Goal: Transaction & Acquisition: Purchase product/service

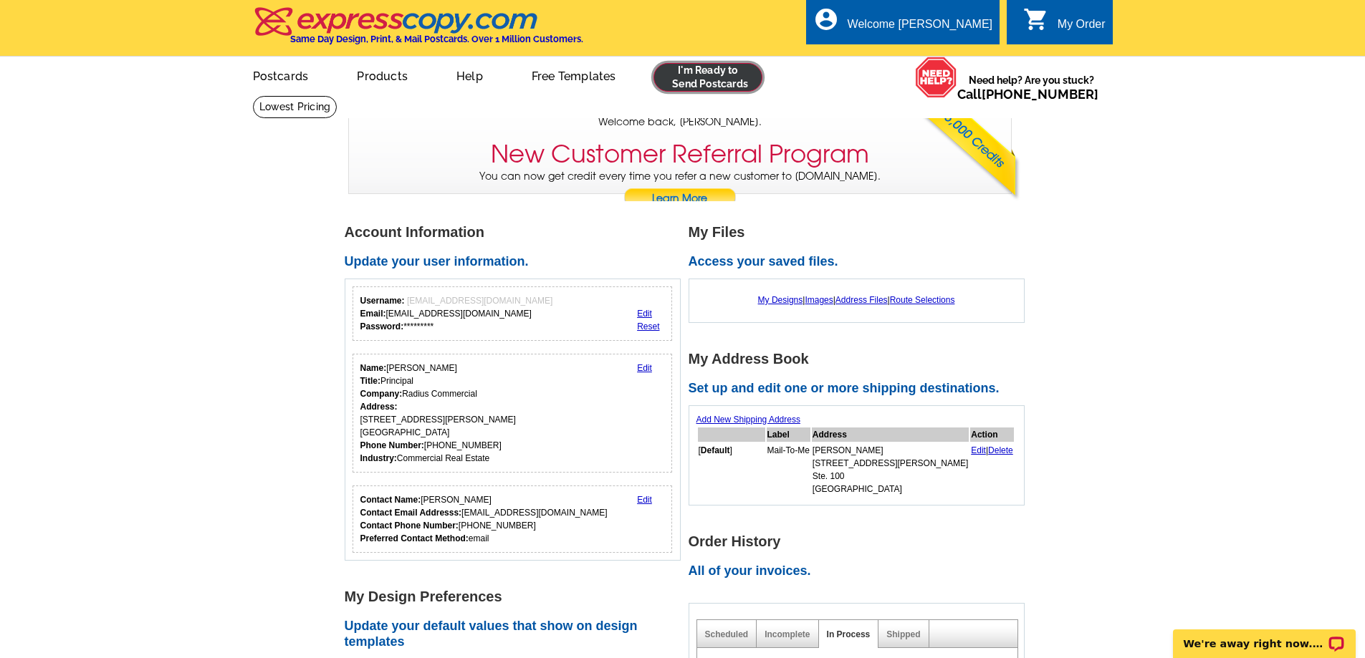
click at [716, 82] on link at bounding box center [708, 77] width 110 height 29
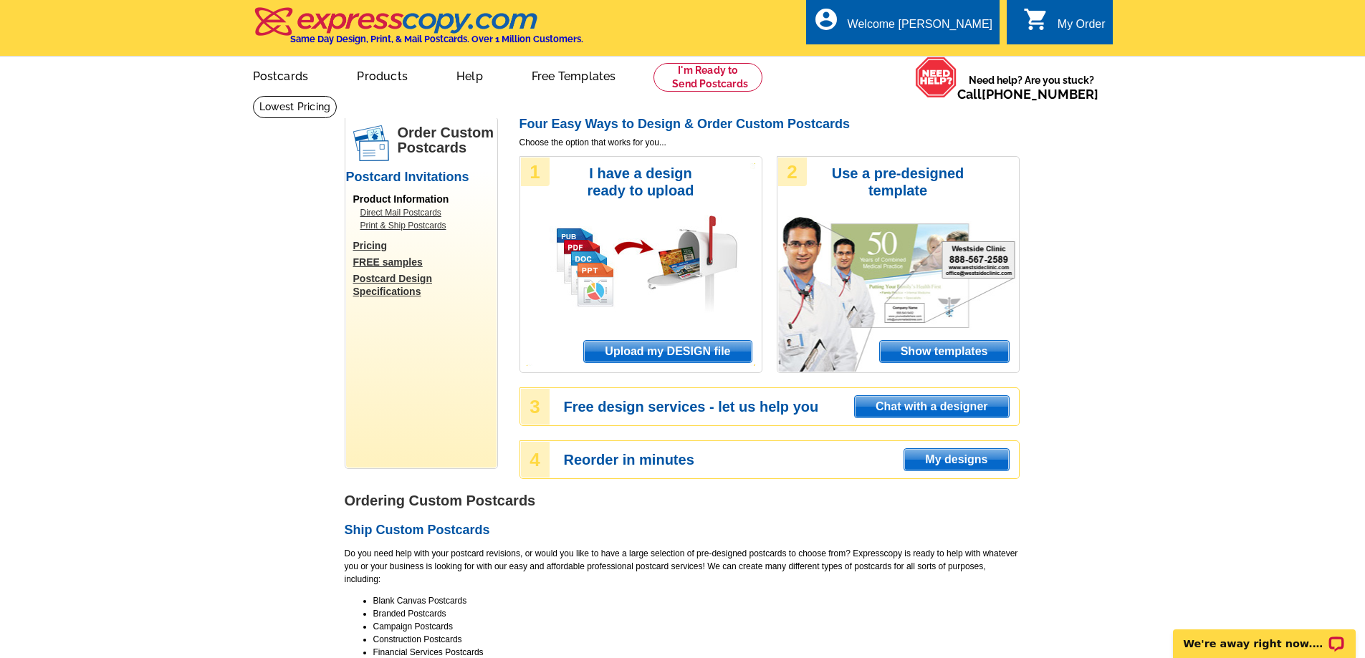
drag, startPoint x: 1146, startPoint y: 370, endPoint x: 1048, endPoint y: 370, distance: 98.2
click at [662, 350] on span "Upload my DESIGN file" at bounding box center [667, 351] width 167 height 21
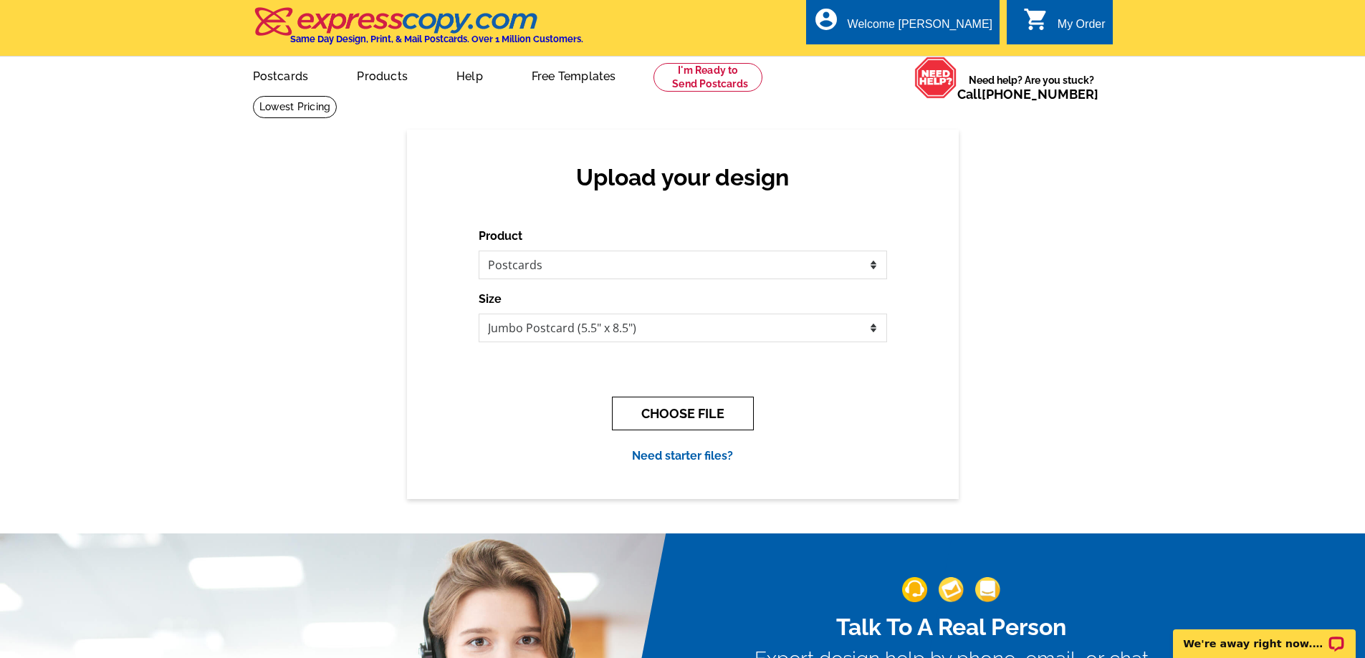
click at [688, 413] on button "CHOOSE FILE" at bounding box center [683, 414] width 142 height 34
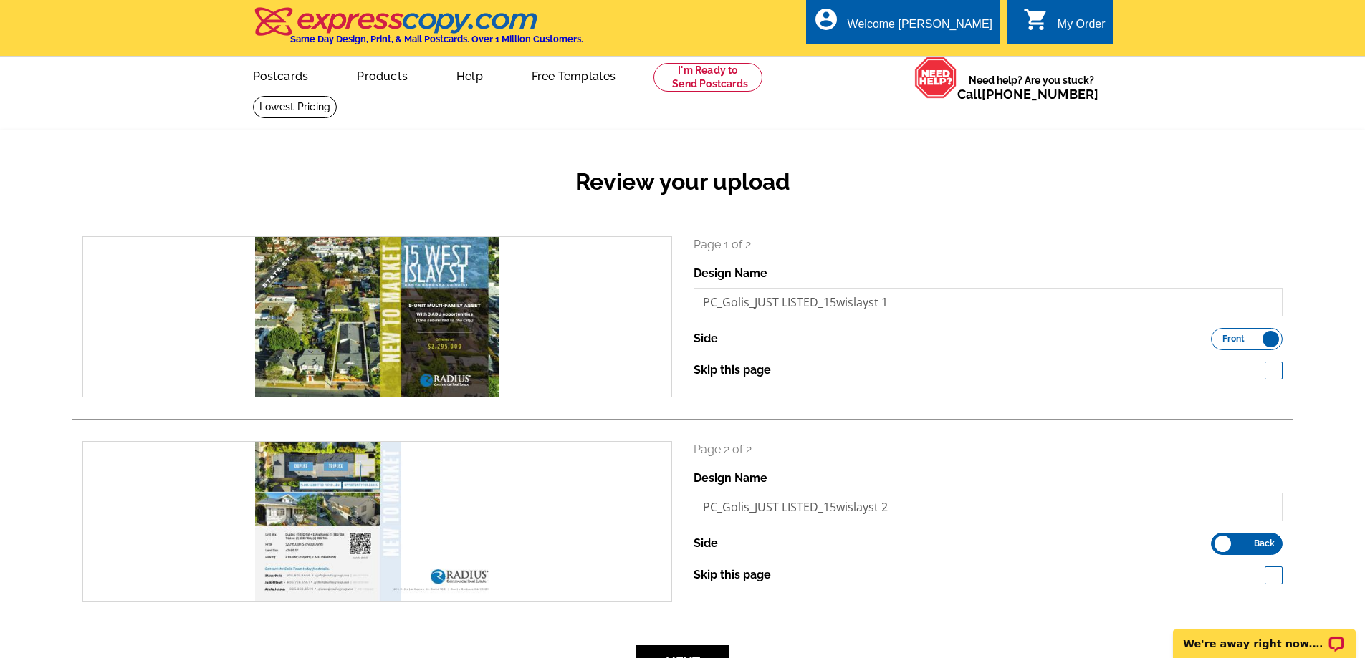
click at [1334, 579] on div "Review your upload search Page 1 of 2 Design Name PC_Golis_JUST LISTED_15wislay…" at bounding box center [682, 415] width 1365 height 570
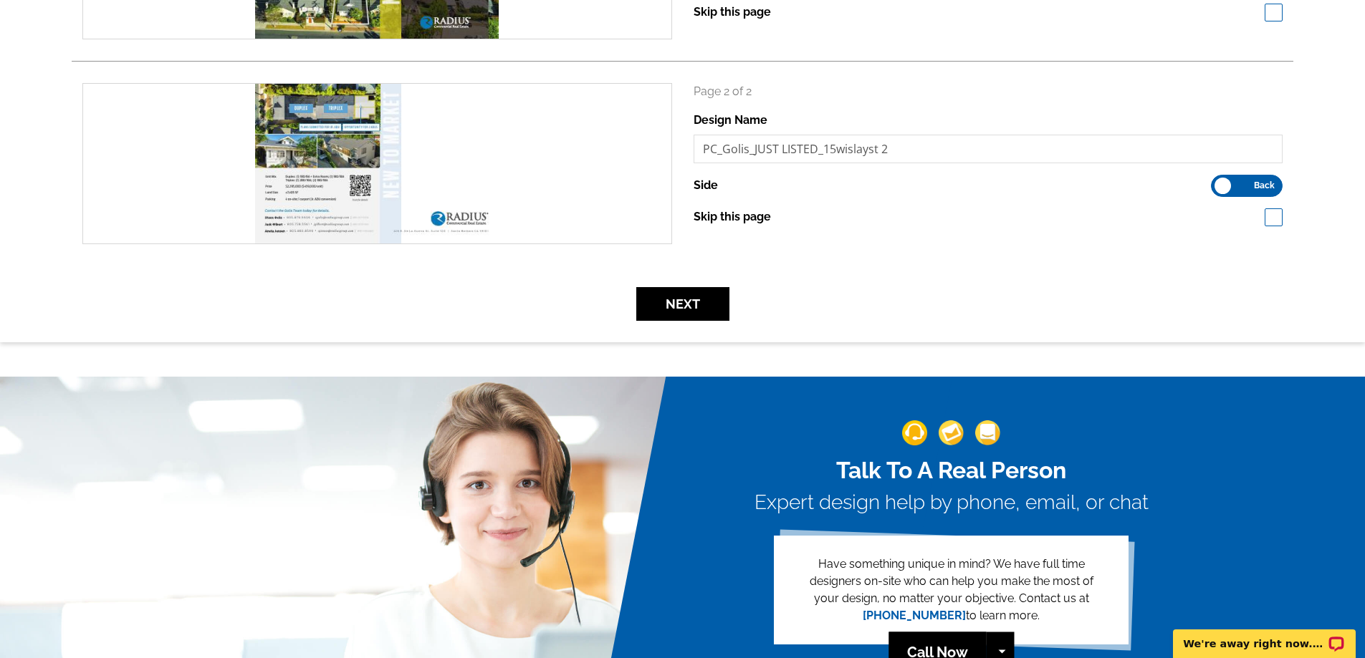
scroll to position [430, 0]
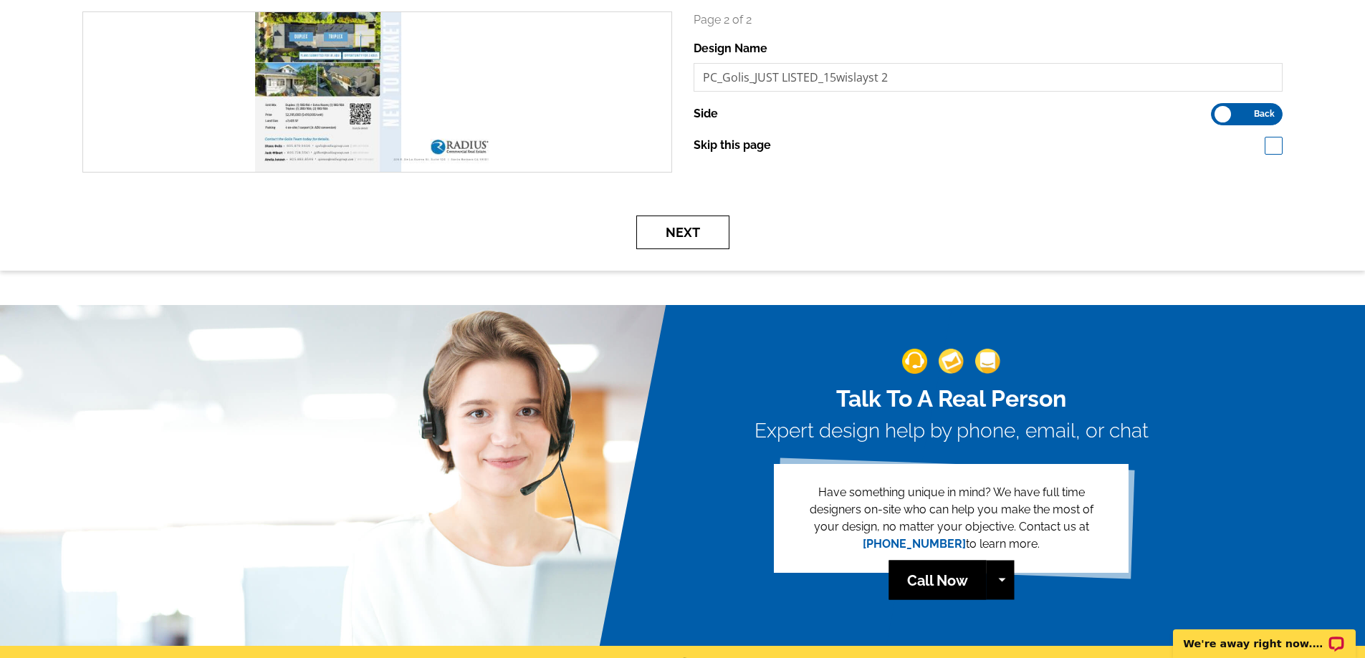
click at [674, 243] on button "Next" at bounding box center [682, 233] width 93 height 34
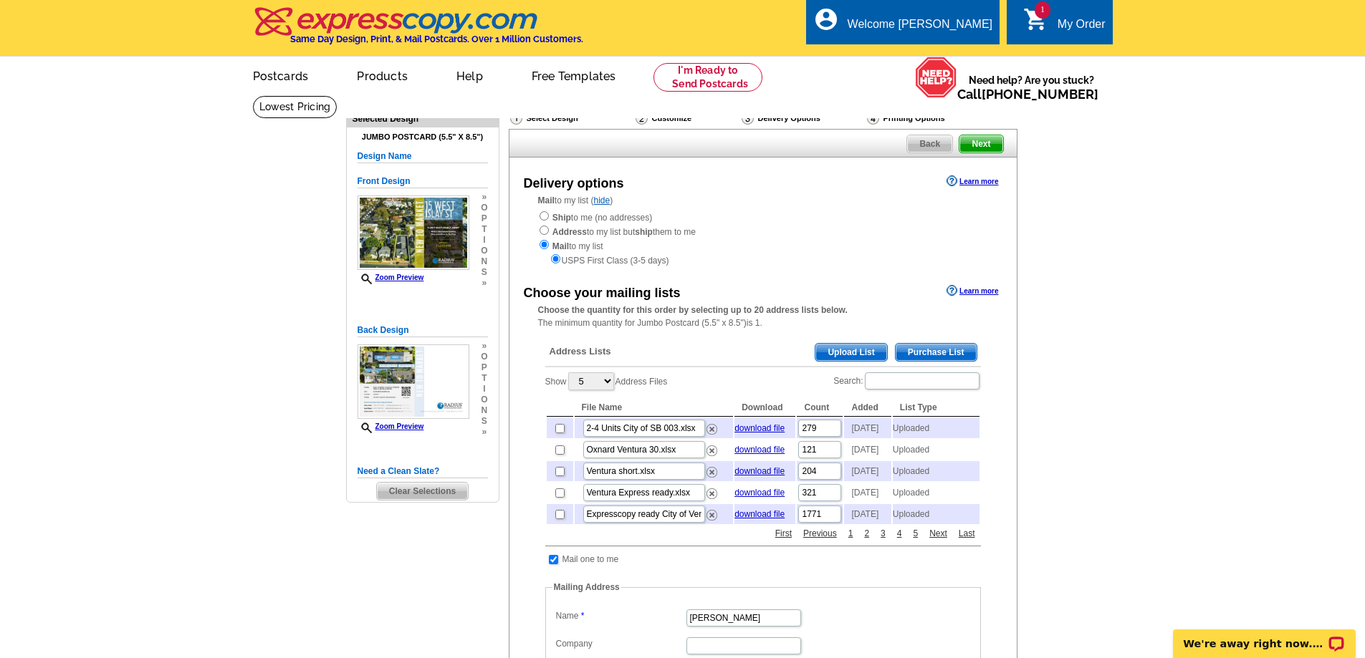
scroll to position [72, 0]
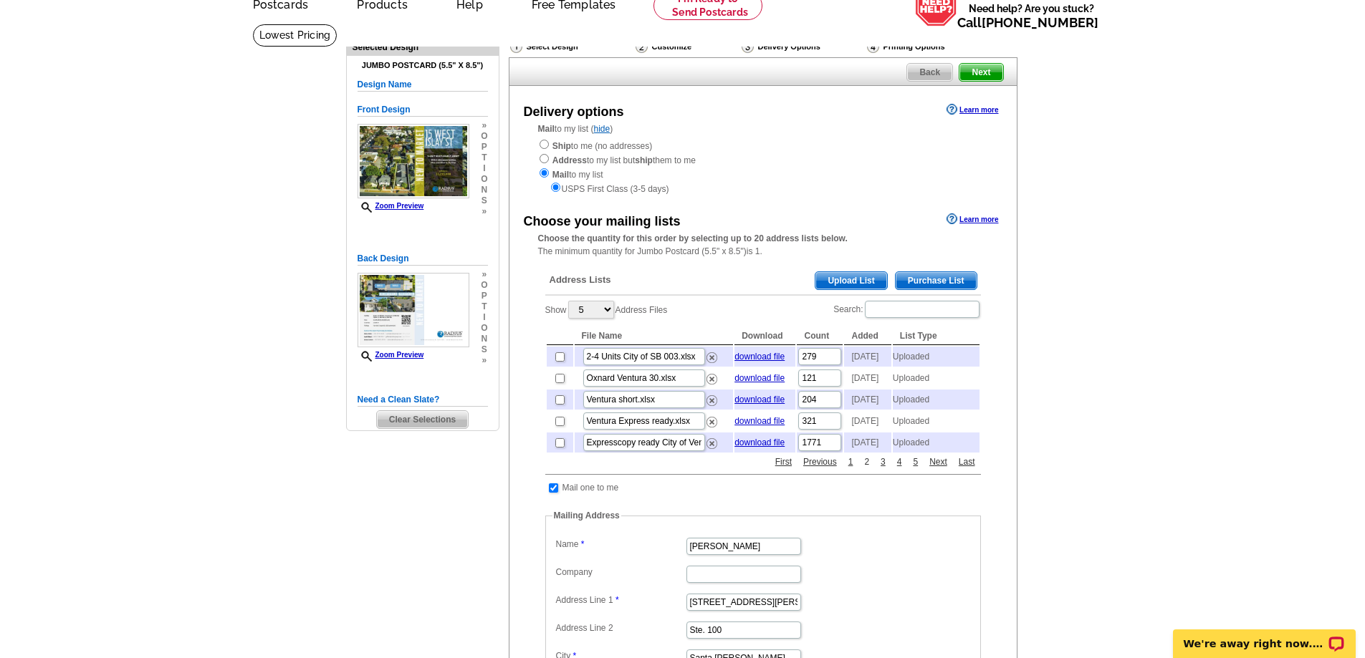
click at [872, 469] on link "2" at bounding box center [867, 462] width 12 height 13
click at [881, 469] on link "3" at bounding box center [883, 462] width 12 height 13
click at [560, 426] on input "checkbox" at bounding box center [559, 421] width 9 height 9
checkbox input "true"
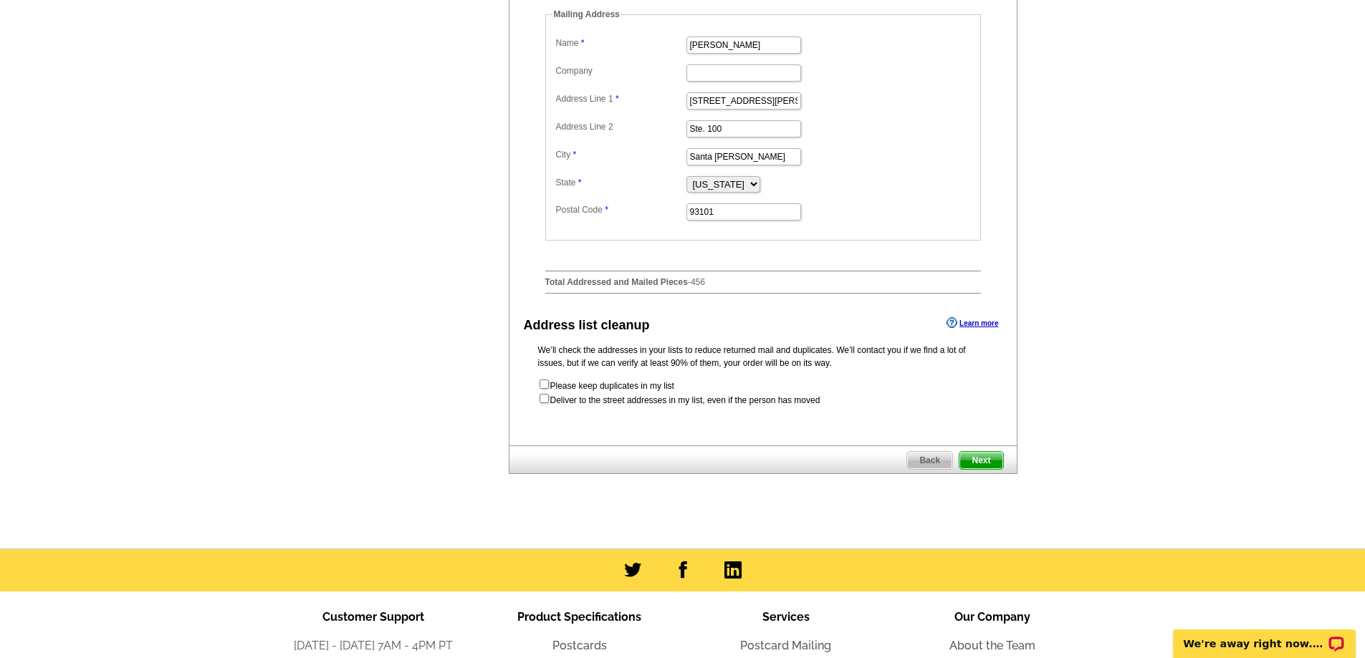
scroll to position [287, 0]
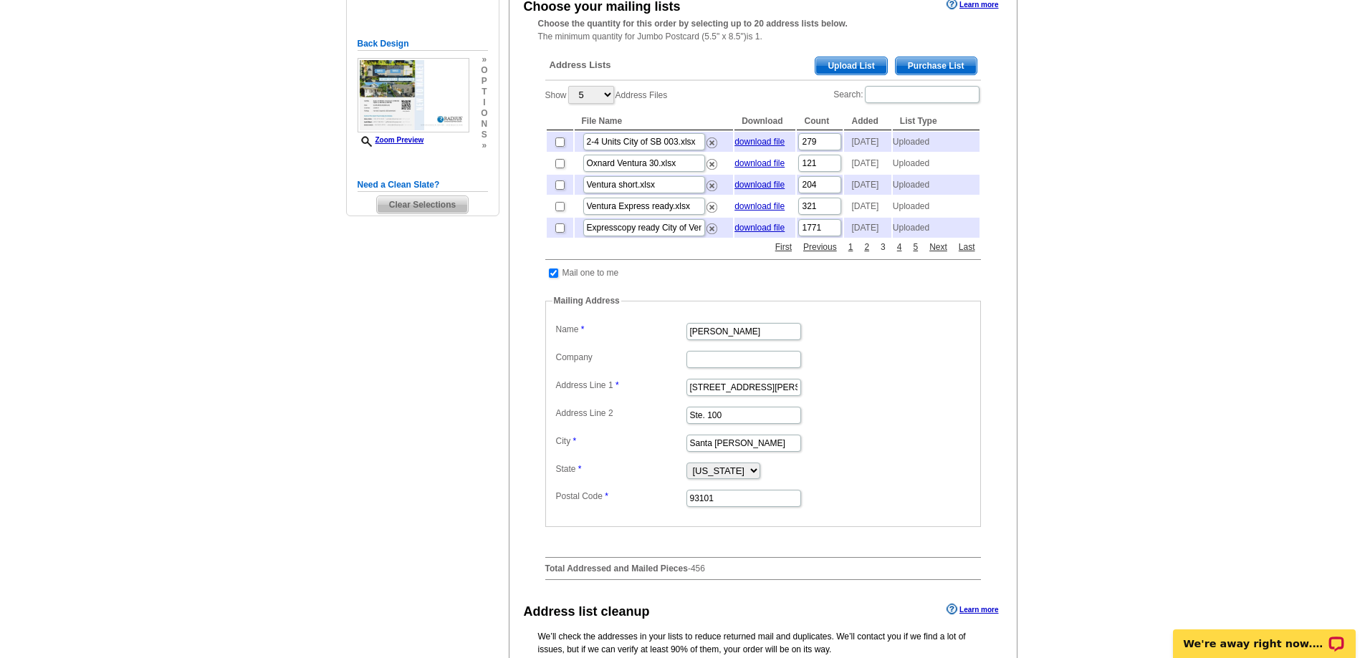
click at [882, 254] on link "3" at bounding box center [883, 247] width 12 height 13
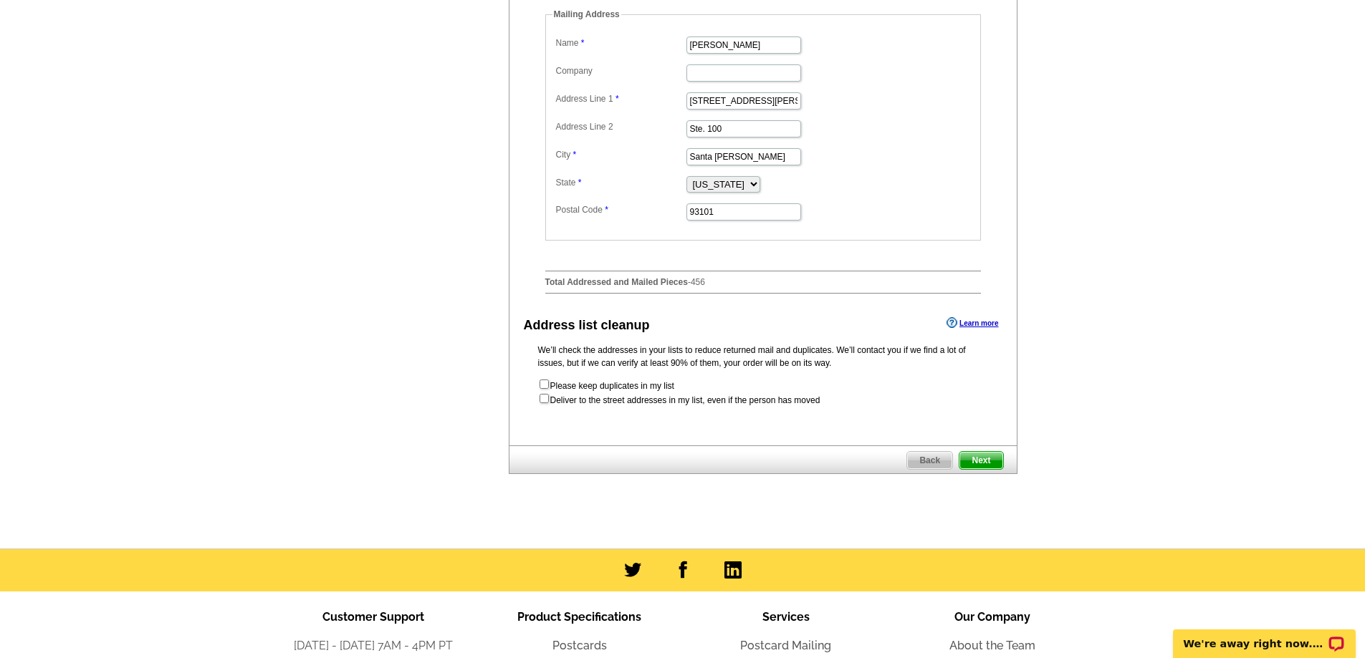
scroll to position [717, 0]
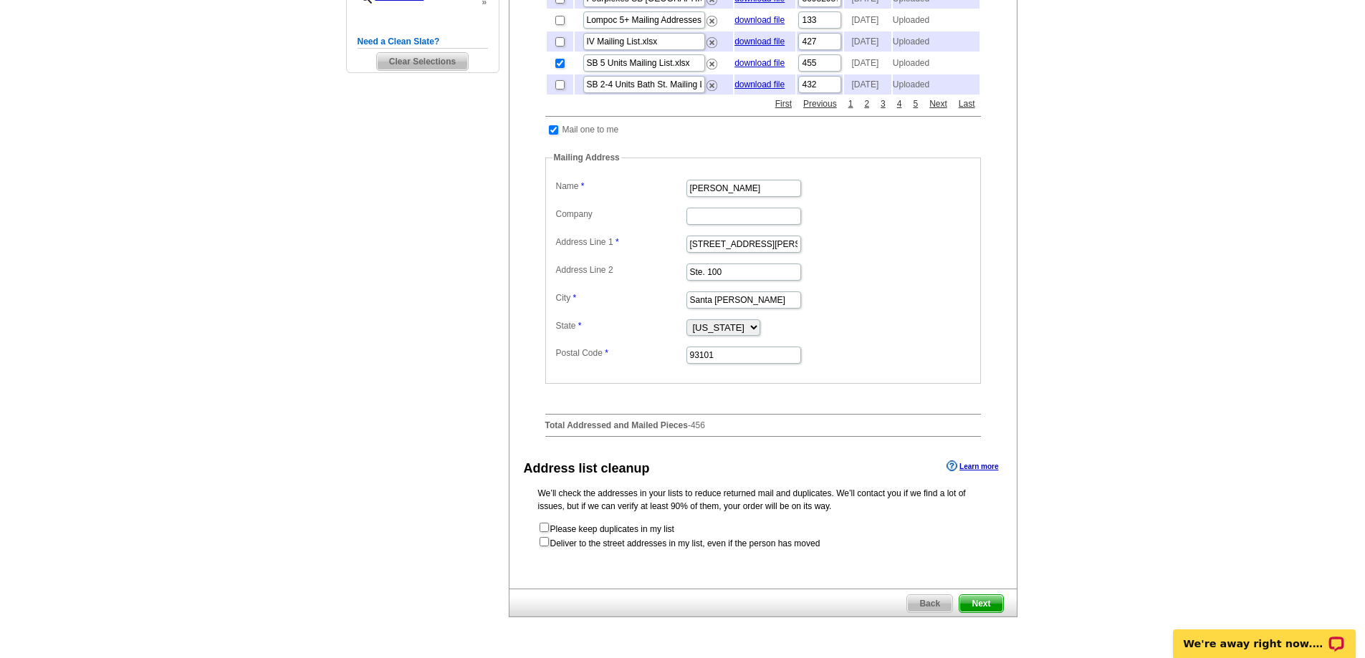
scroll to position [215, 0]
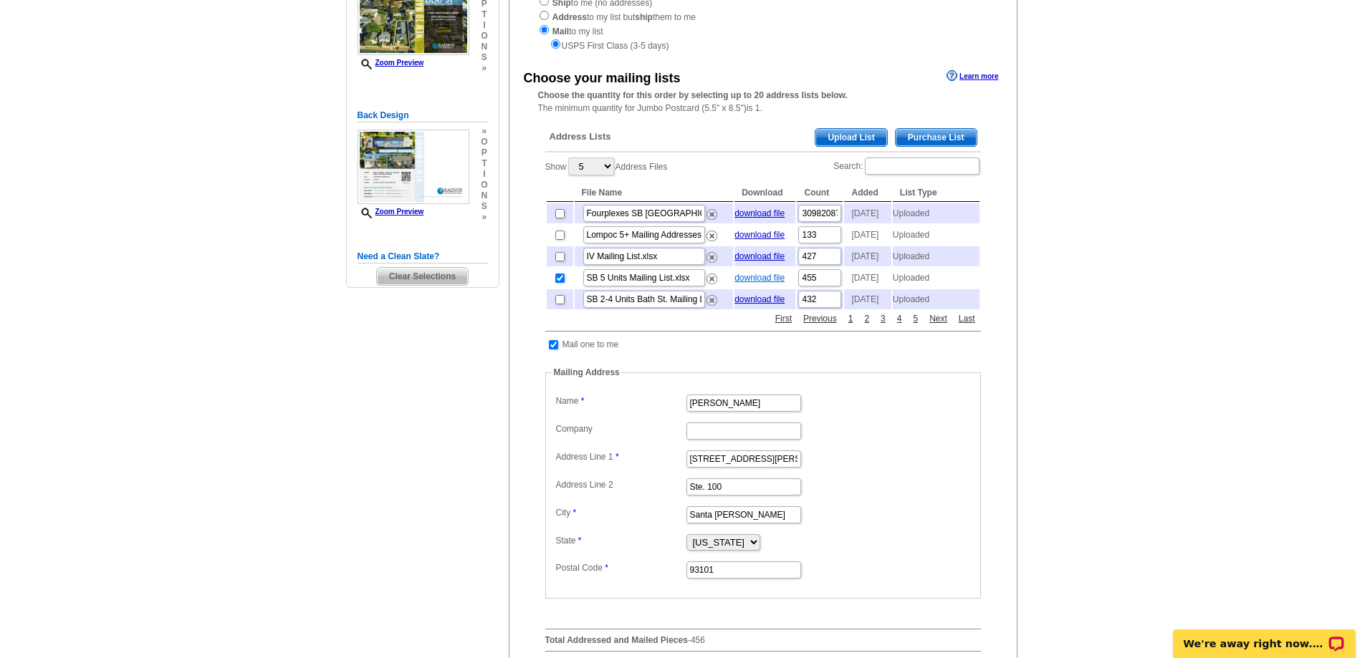
click at [762, 283] on link "download file" at bounding box center [759, 278] width 50 height 10
click at [1080, 269] on main "Need Help? call [PHONE_NUMBER], chat with support, or have our designers make s…" at bounding box center [682, 393] width 1365 height 1027
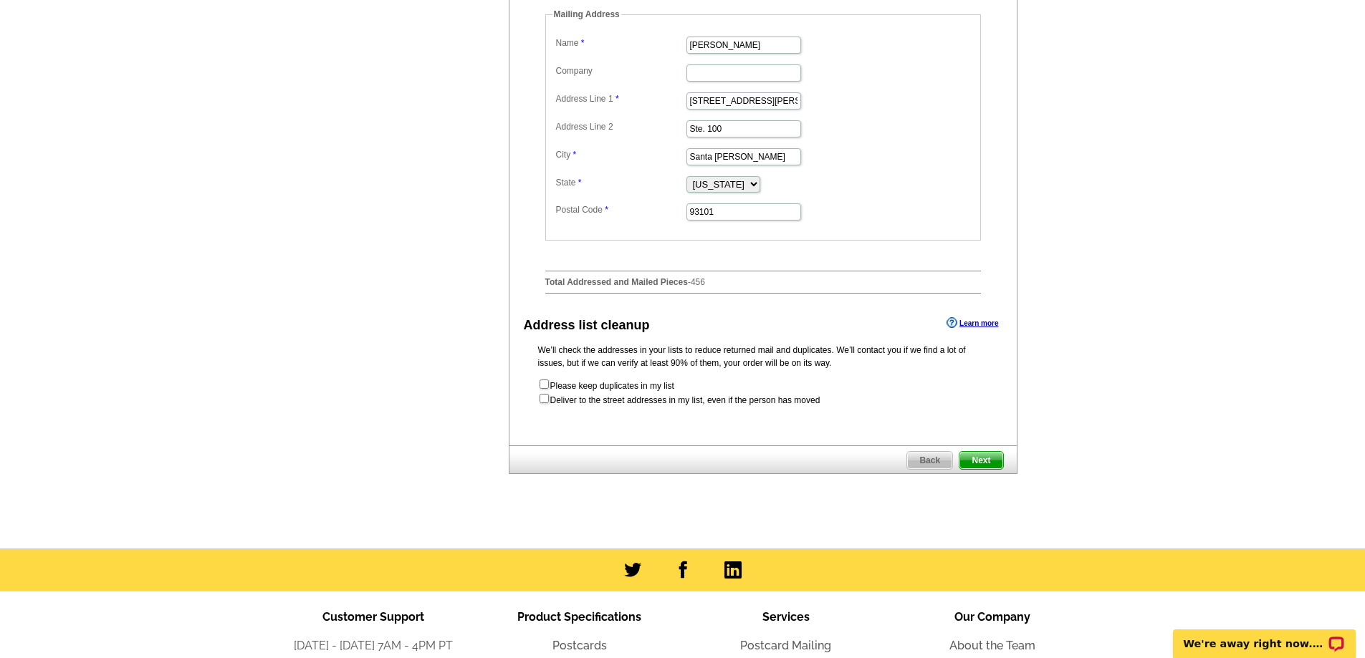
click at [1013, 446] on div "Delivery options Learn more Mail to my list ( hide ) Ship to me (no addresses) …" at bounding box center [763, 14] width 509 height 861
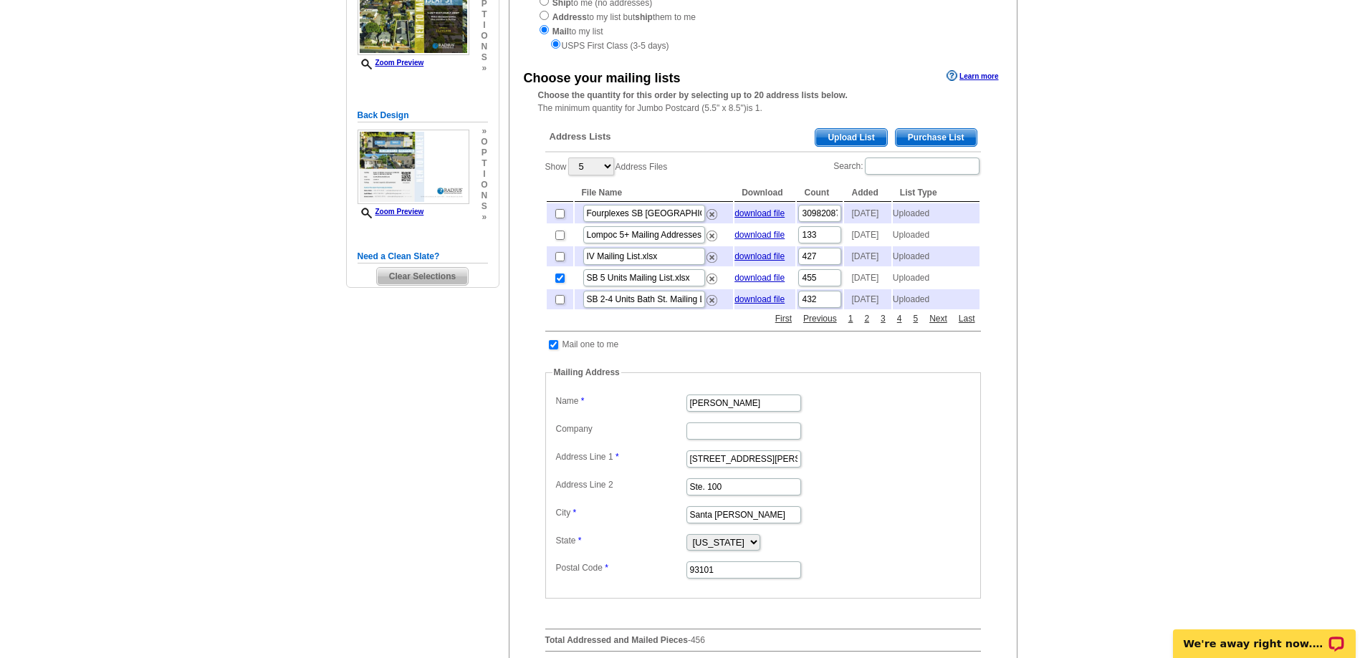
click at [1044, 476] on main "Need Help? call [PHONE_NUMBER], chat with support, or have our designers make s…" at bounding box center [682, 393] width 1365 height 1027
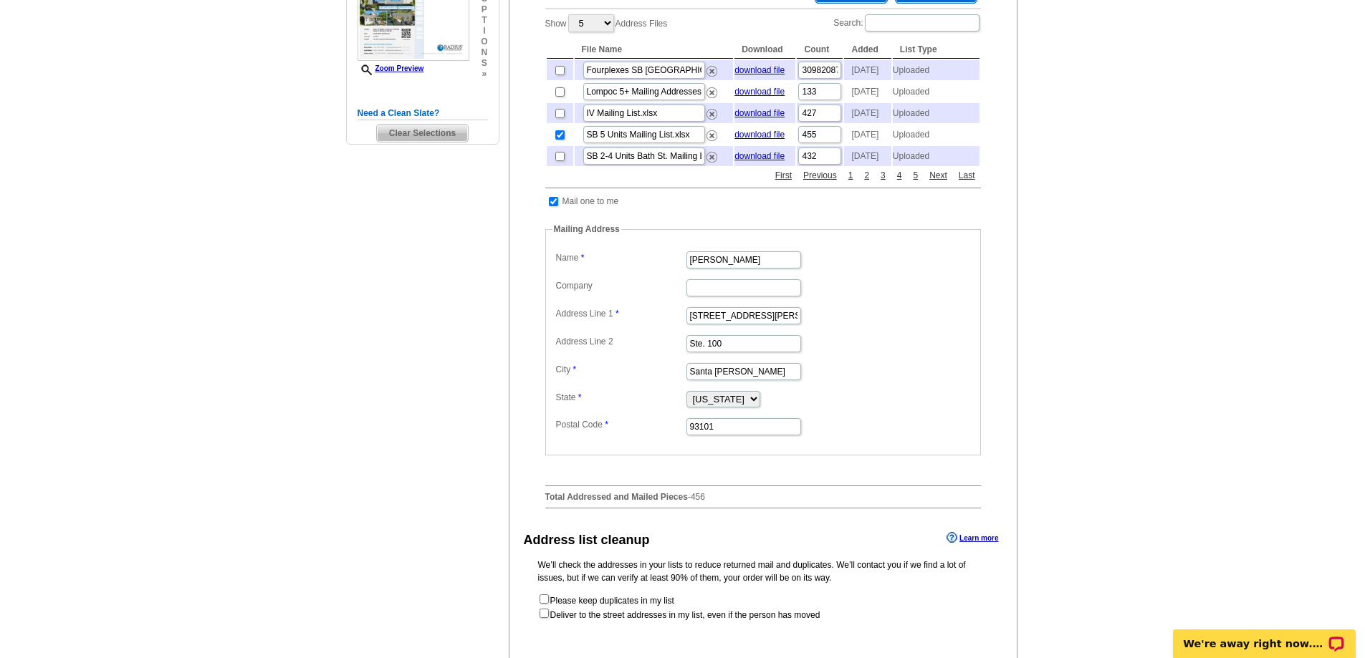
click at [1073, 546] on main "Need Help? call [PHONE_NUMBER], chat with support, or have our designers make s…" at bounding box center [682, 250] width 1365 height 1027
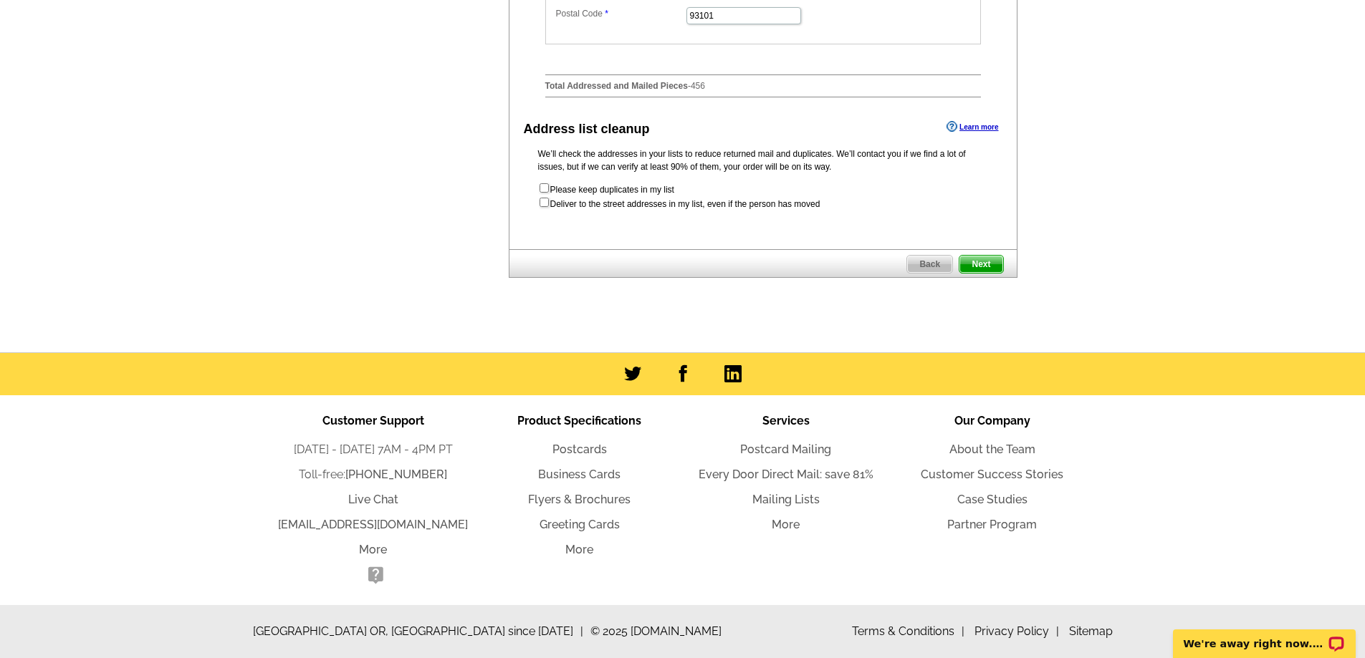
click at [978, 273] on span "Next" at bounding box center [980, 264] width 43 height 17
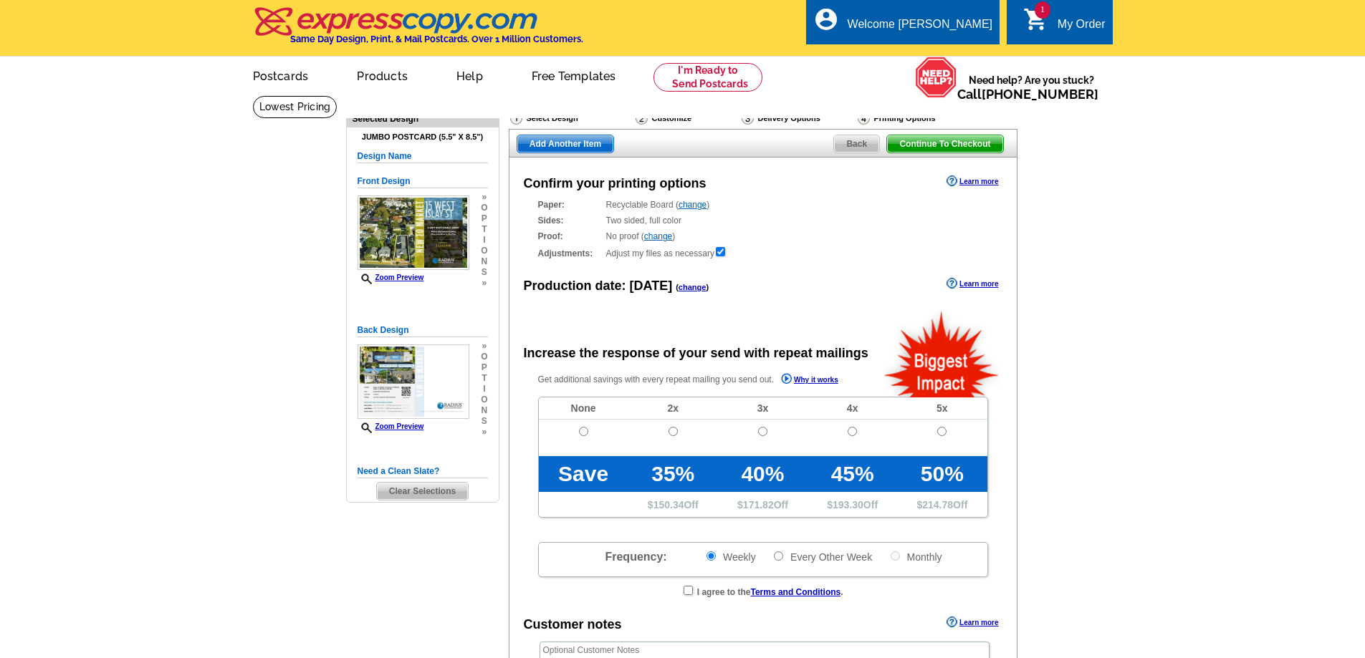
radio input "false"
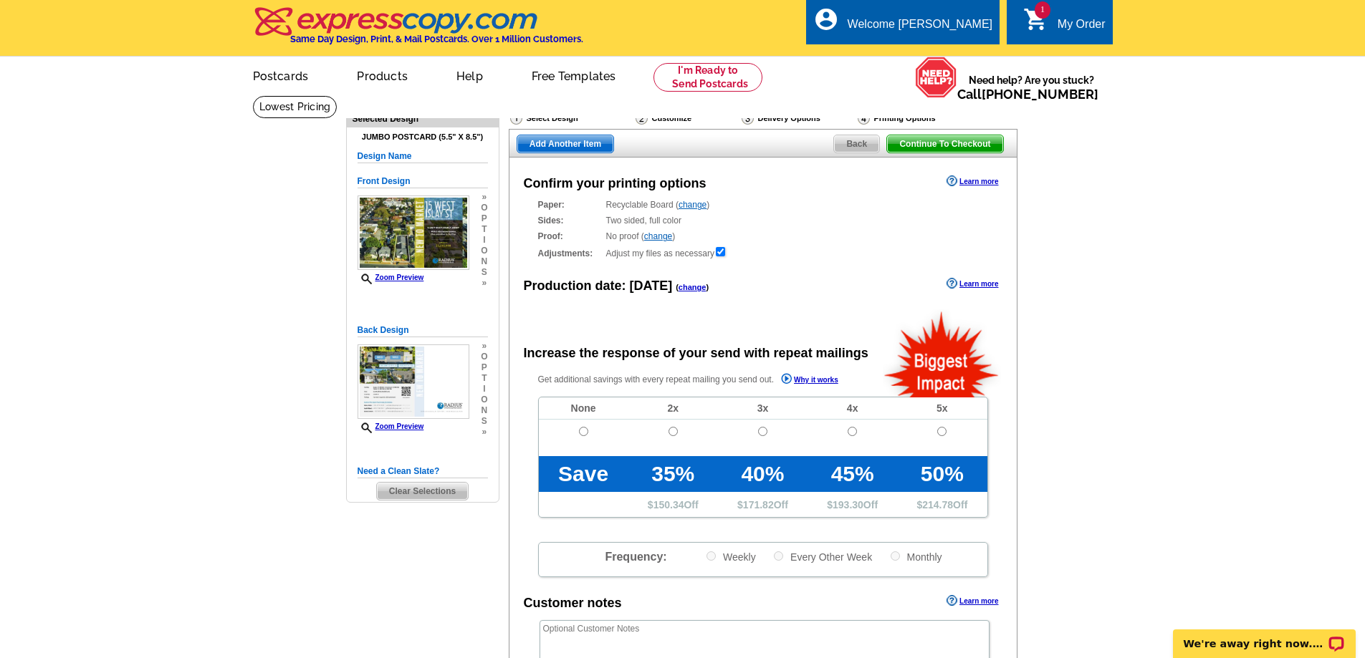
click at [1280, 496] on main "Need Help? call [PHONE_NUMBER], chat with support, or have our designers make s…" at bounding box center [682, 484] width 1365 height 779
